Goal: Information Seeking & Learning: Learn about a topic

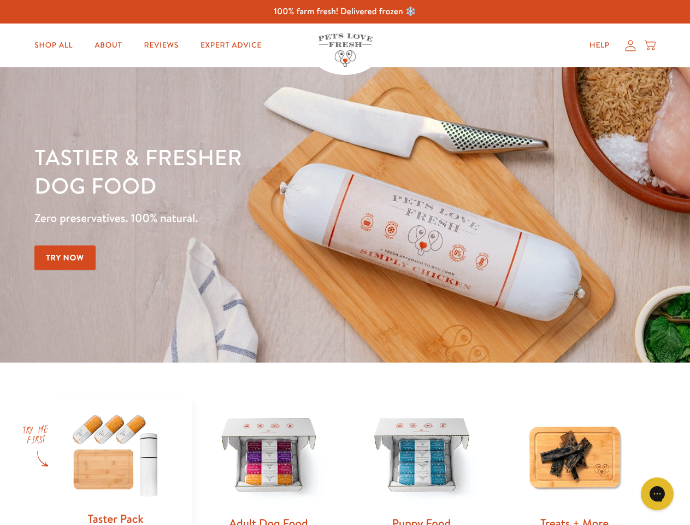
click at [345, 262] on div "Tastier & fresher dog food Zero preservatives. 100% natural. Try Now" at bounding box center [241, 215] width 414 height 144
click at [658, 494] on icon "Gorgias live chat" at bounding box center [657, 493] width 10 height 10
